Goal: Entertainment & Leisure: Consume media (video, audio)

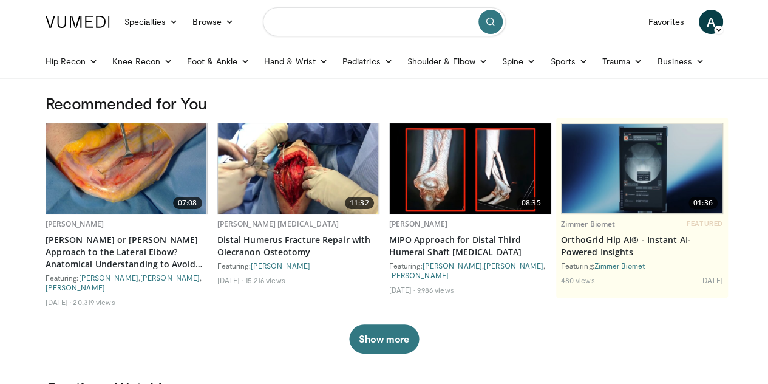
click at [334, 27] on input "Search topics, interventions" at bounding box center [384, 21] width 243 height 29
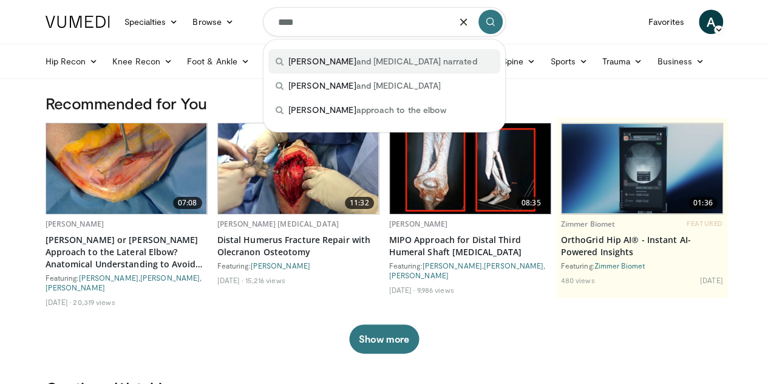
click at [337, 59] on span "boyd and terrible triad narrated" at bounding box center [382, 61] width 189 height 12
type input "**********"
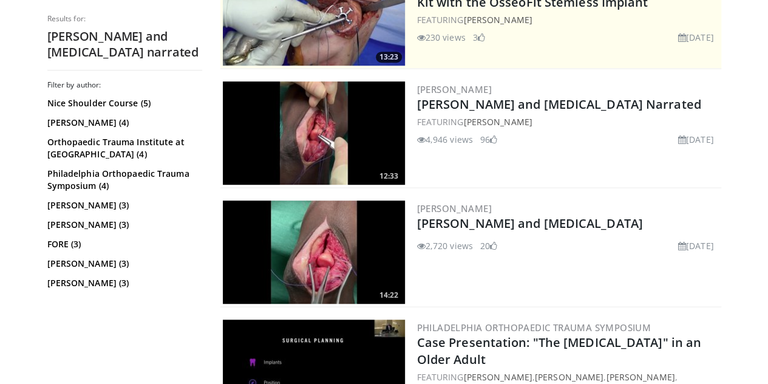
scroll to position [293, 0]
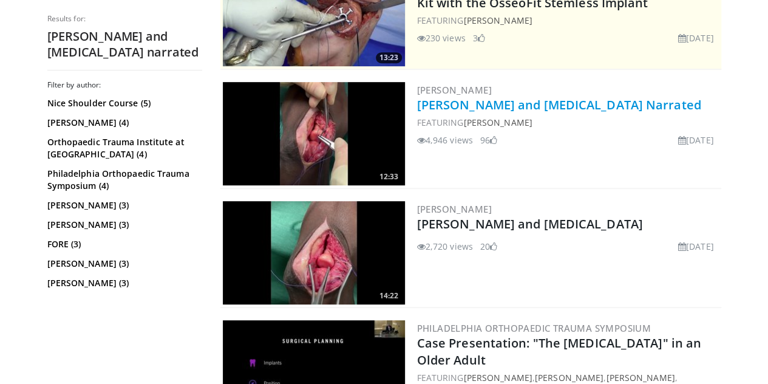
click at [530, 106] on link "[PERSON_NAME] and [MEDICAL_DATA] Narrated" at bounding box center [559, 104] width 284 height 16
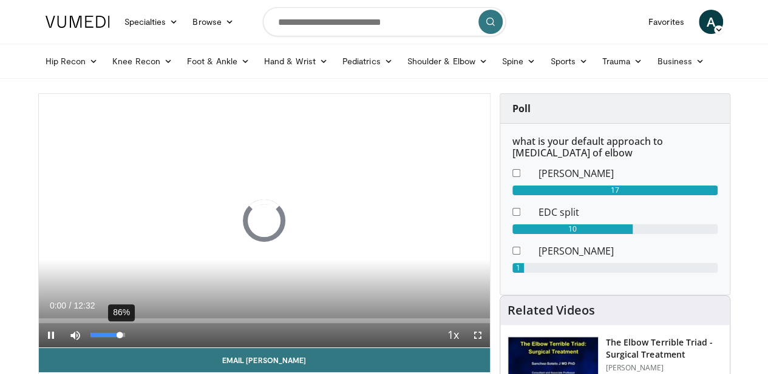
click at [90, 337] on div "86%" at bounding box center [107, 335] width 35 height 4
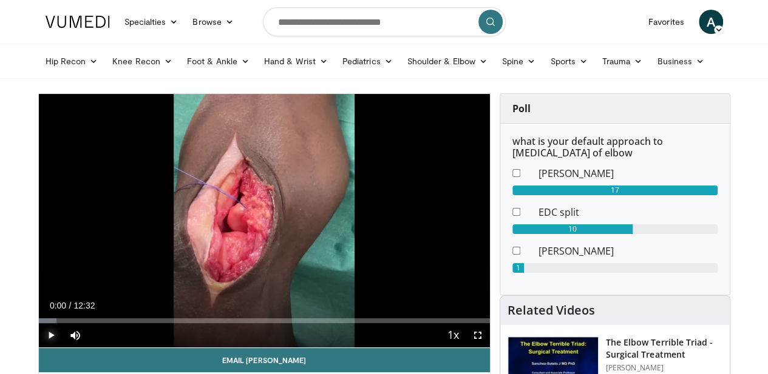
click at [39, 348] on span "Video Player" at bounding box center [51, 335] width 24 height 24
click at [90, 338] on div "47%" at bounding box center [107, 336] width 35 height 4
click at [90, 338] on div "30%" at bounding box center [107, 336] width 35 height 4
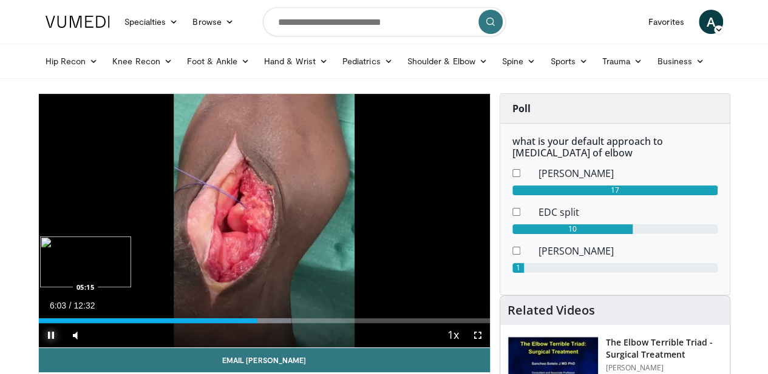
click at [241, 323] on div "06:03" at bounding box center [148, 321] width 218 height 5
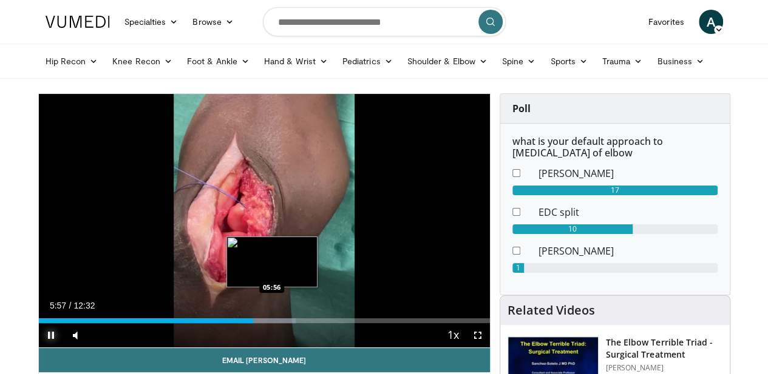
click at [230, 323] on div "Loaded : 57.04% 05:57 05:56" at bounding box center [264, 318] width 451 height 12
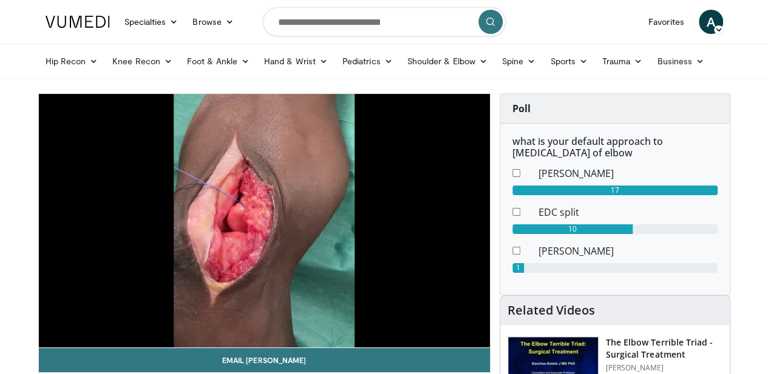
click at [50, 343] on div "10 seconds Tap to unmute" at bounding box center [264, 221] width 451 height 254
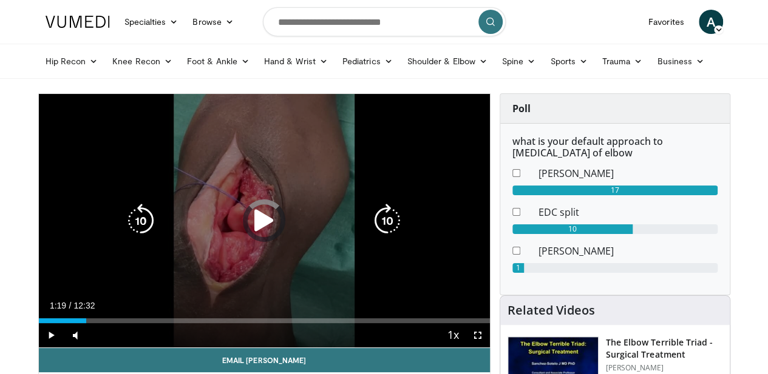
click at [251, 226] on icon "Video Player" at bounding box center [264, 221] width 34 height 34
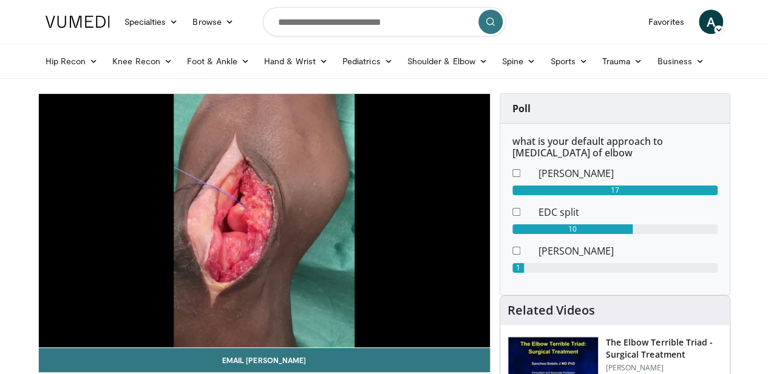
click at [51, 338] on div "10 seconds Tap to unmute" at bounding box center [264, 221] width 451 height 254
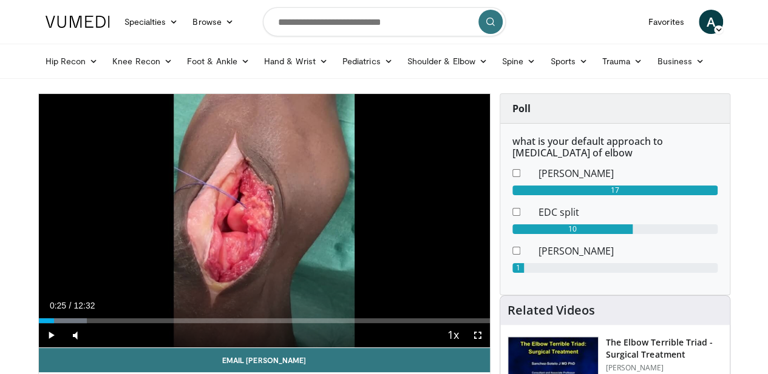
click at [215, 226] on div "Video Player" at bounding box center [264, 221] width 271 height 24
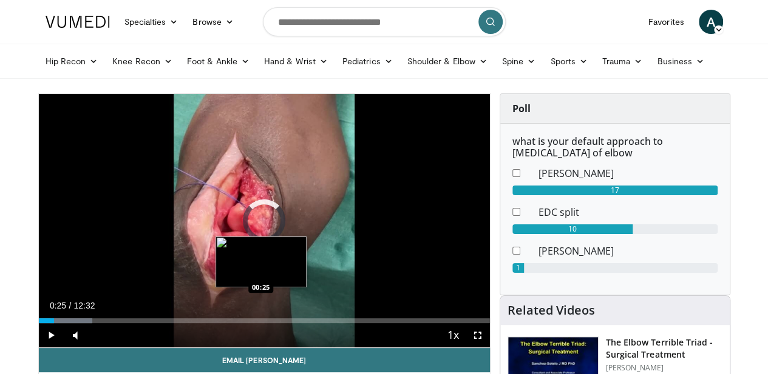
click at [39, 323] on div "00:25" at bounding box center [46, 321] width 15 height 5
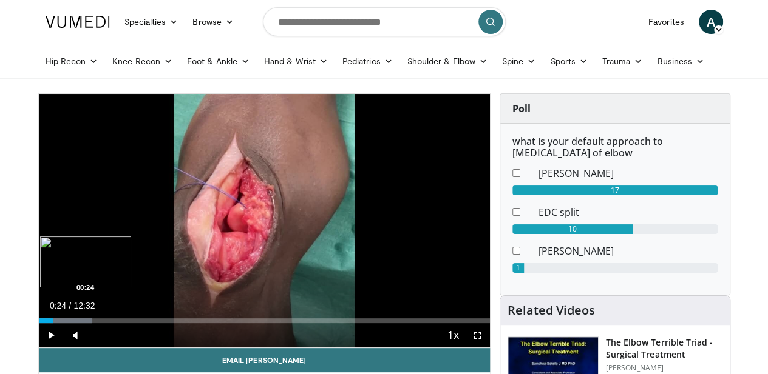
click at [39, 323] on div "00:24" at bounding box center [46, 321] width 15 height 5
click at [39, 323] on div "00:23" at bounding box center [46, 321] width 14 height 5
click at [218, 212] on div "10 seconds Tap to unmute" at bounding box center [264, 221] width 451 height 254
click at [39, 348] on span "Video Player" at bounding box center [51, 335] width 24 height 24
